Goal: Contribute content: Contribute content

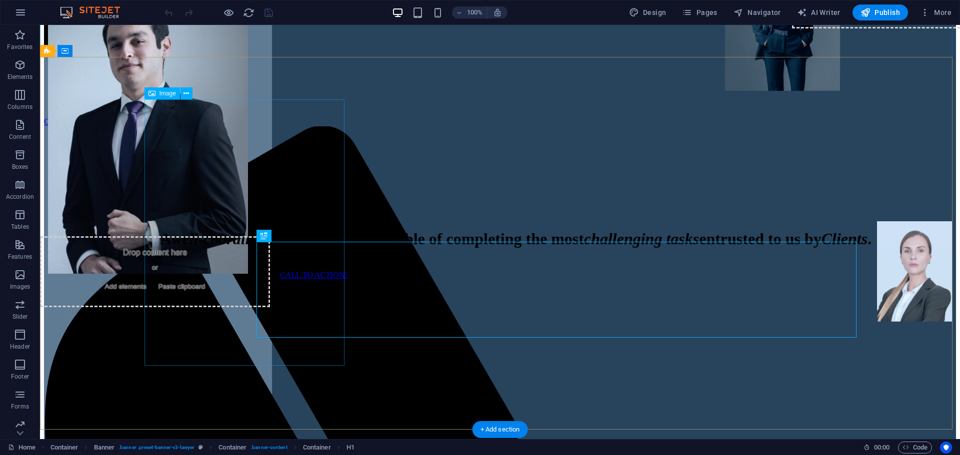
scroll to position [100, 0]
click at [248, 166] on figure at bounding box center [148, 141] width 200 height 268
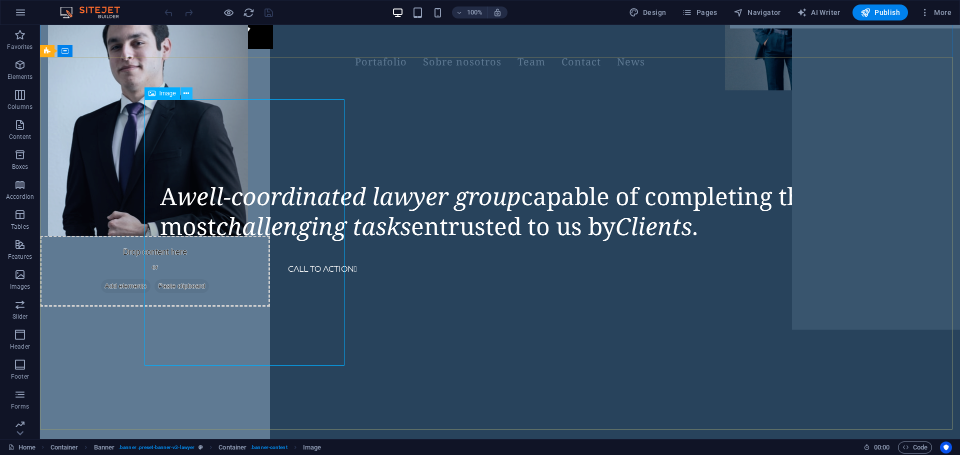
click at [185, 93] on icon at bounding box center [185, 93] width 5 height 10
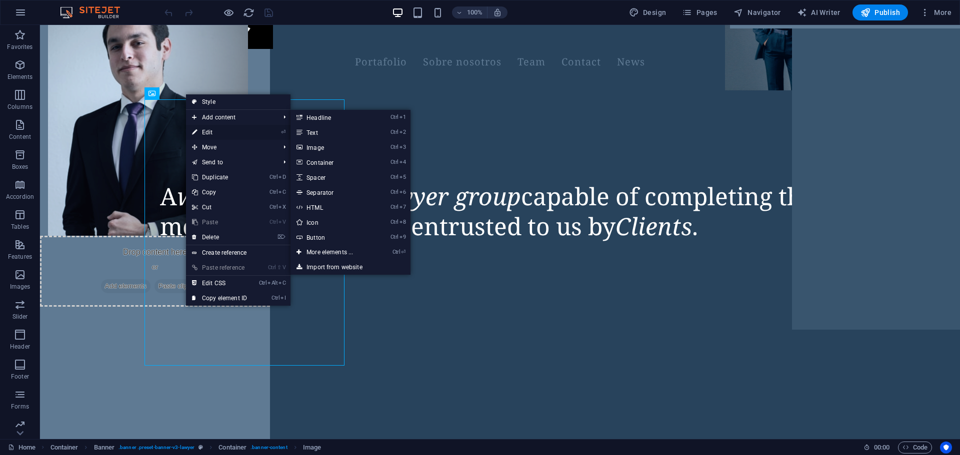
click at [216, 131] on link "⏎ Edit" at bounding box center [219, 132] width 67 height 15
select select "px"
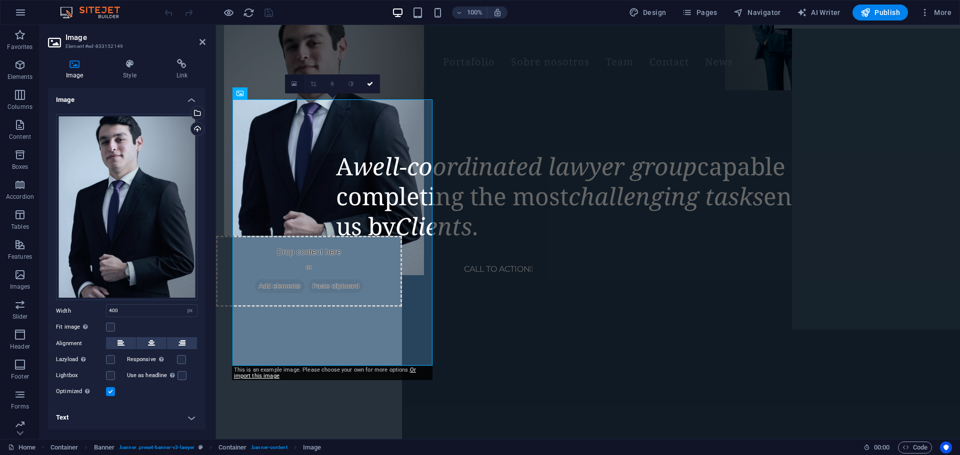
click at [294, 84] on icon at bounding box center [293, 83] width 5 height 7
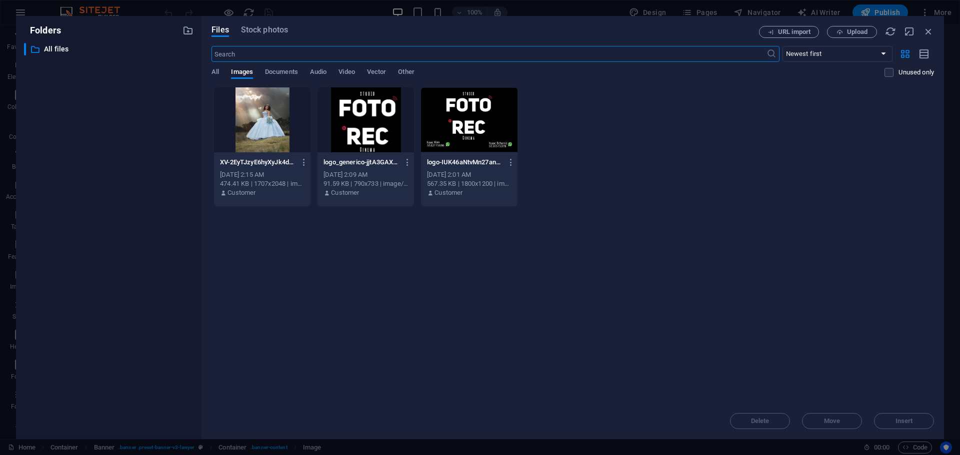
click at [220, 66] on div "​ Newest first Oldest first Name (A-Z) Name (Z-A) Size (0-9) Size (9-0) Resolut…" at bounding box center [572, 66] width 722 height 41
click at [218, 72] on span "All" at bounding box center [214, 73] width 7 height 14
click at [842, 29] on icon "button" at bounding box center [839, 32] width 6 height 6
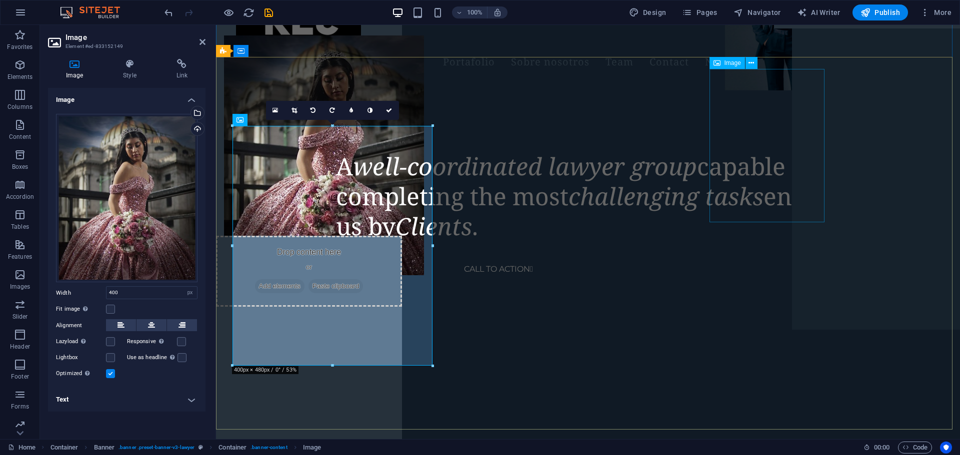
click at [784, 90] on figure at bounding box center [782, 13] width 115 height 153
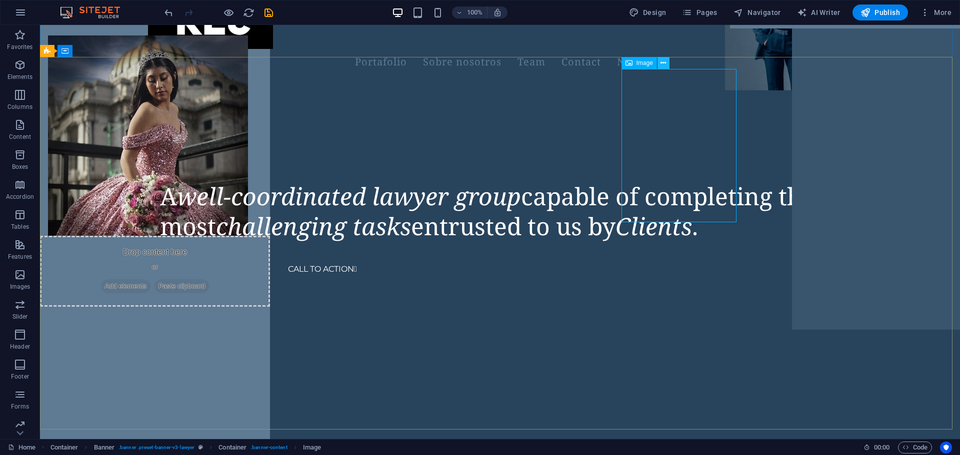
click at [660, 64] on button at bounding box center [663, 63] width 12 height 12
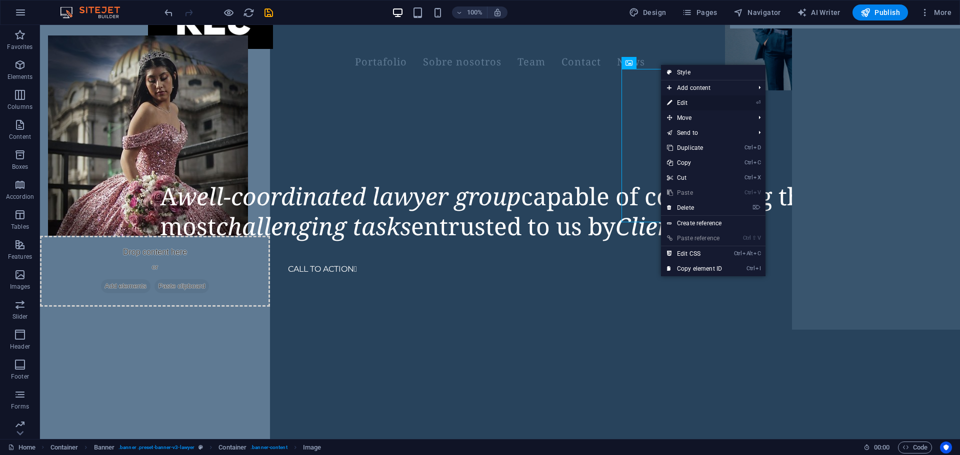
click at [676, 99] on link "⏎ Edit" at bounding box center [694, 102] width 67 height 15
select select "px"
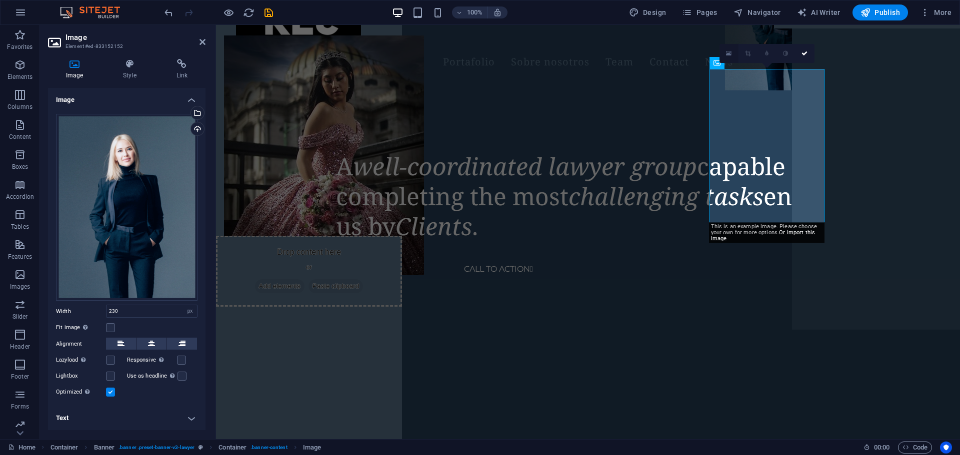
click at [728, 54] on icon at bounding box center [728, 53] width 5 height 7
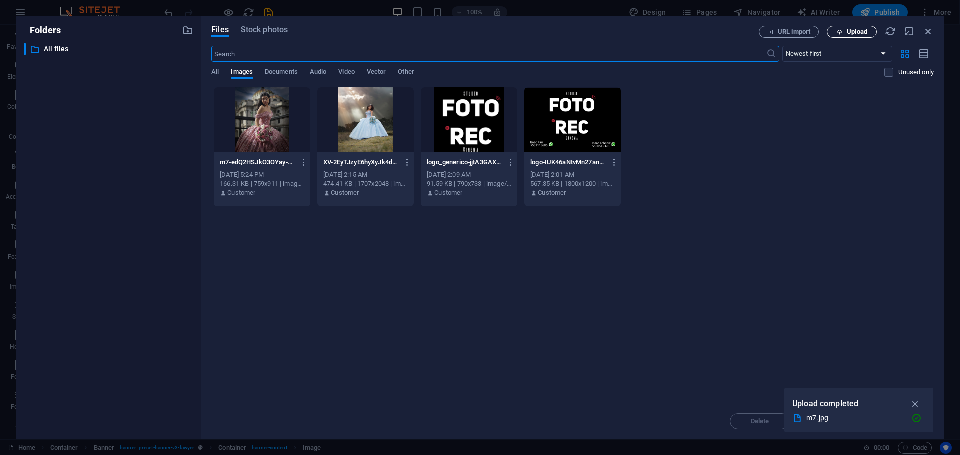
click at [843, 37] on button "Upload" at bounding box center [852, 32] width 50 height 12
drag, startPoint x: 917, startPoint y: 391, endPoint x: 700, endPoint y: 368, distance: 218.6
click at [917, 391] on icon "button" at bounding box center [915, 391] width 11 height 11
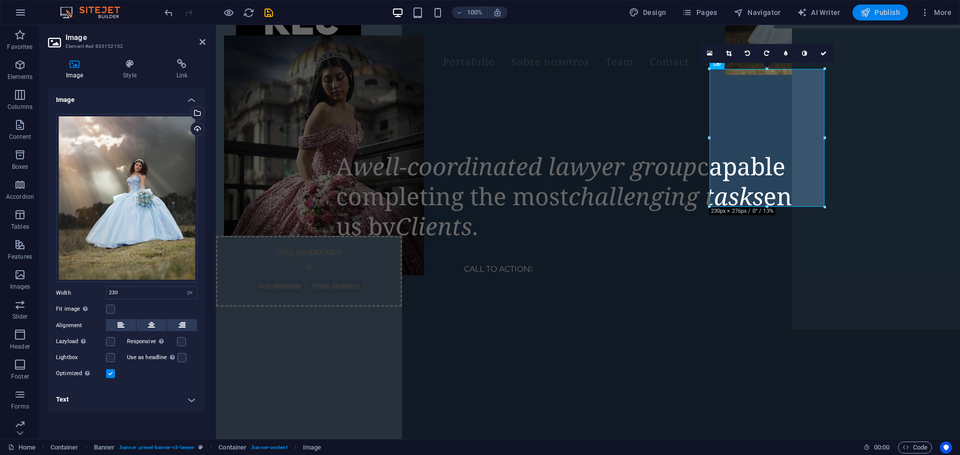
click at [879, 13] on span "Publish" at bounding box center [879, 12] width 39 height 10
checkbox input "false"
